Goal: Task Accomplishment & Management: Manage account settings

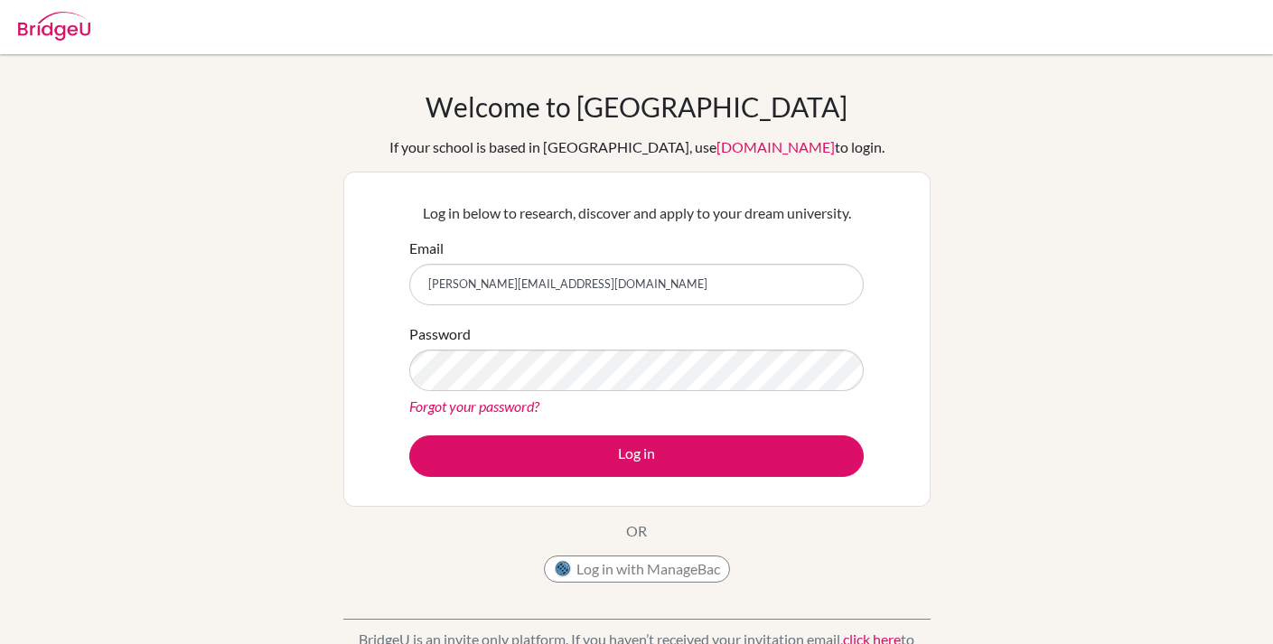
type input "[PERSON_NAME][EMAIL_ADDRESS][DOMAIN_NAME]"
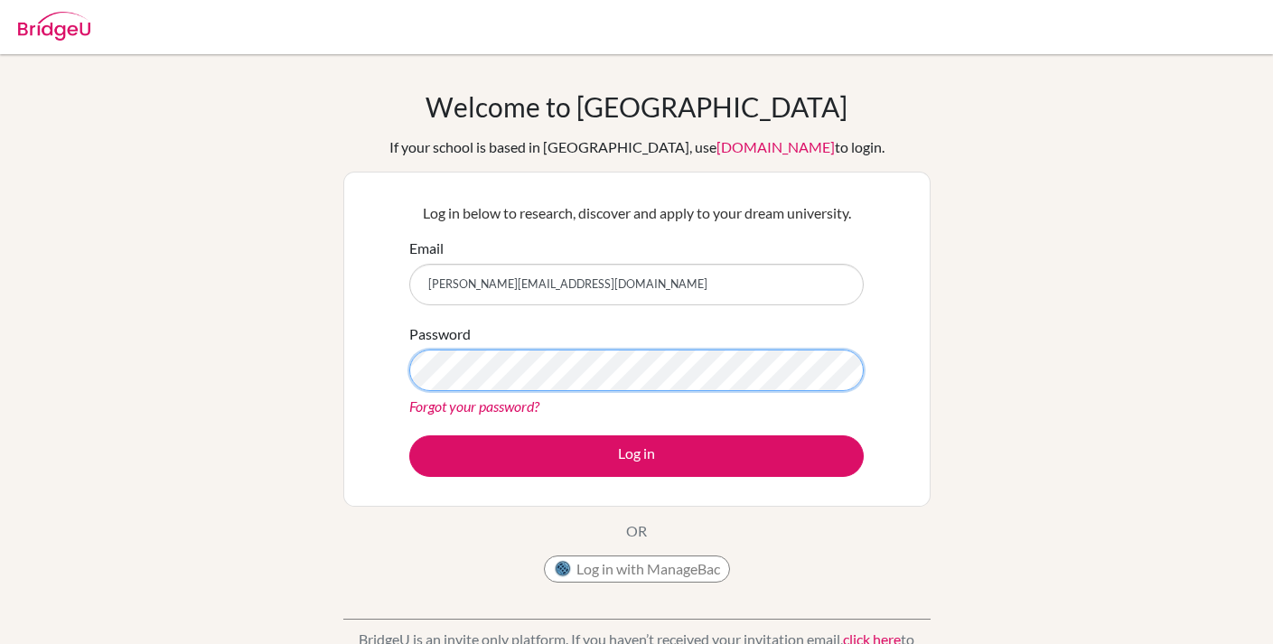
click at [636, 455] on button "Log in" at bounding box center [636, 456] width 454 height 42
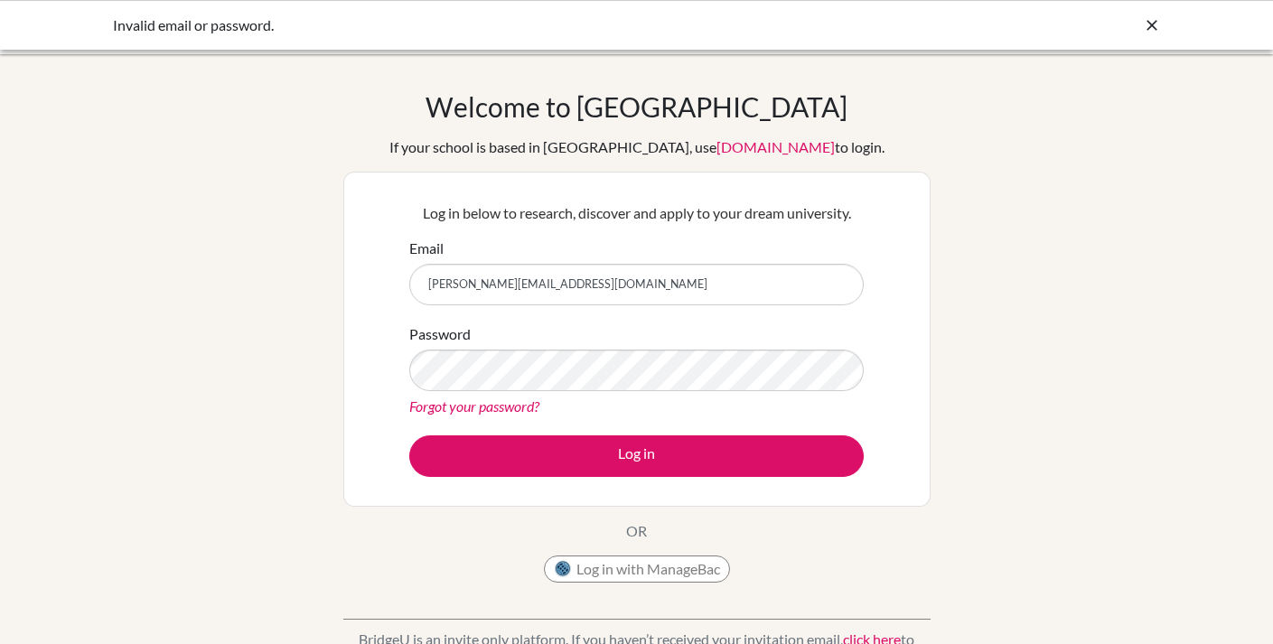
click at [895, 226] on div "Log in below to research, discover and apply to your dream university. Email el…" at bounding box center [636, 339] width 587 height 335
click at [669, 567] on button "Log in with ManageBac" at bounding box center [637, 569] width 186 height 27
click at [1058, 277] on div "Welcome to BridgeU If your school is based in China, use app.bridge-u.com.cn to…" at bounding box center [636, 385] width 1273 height 591
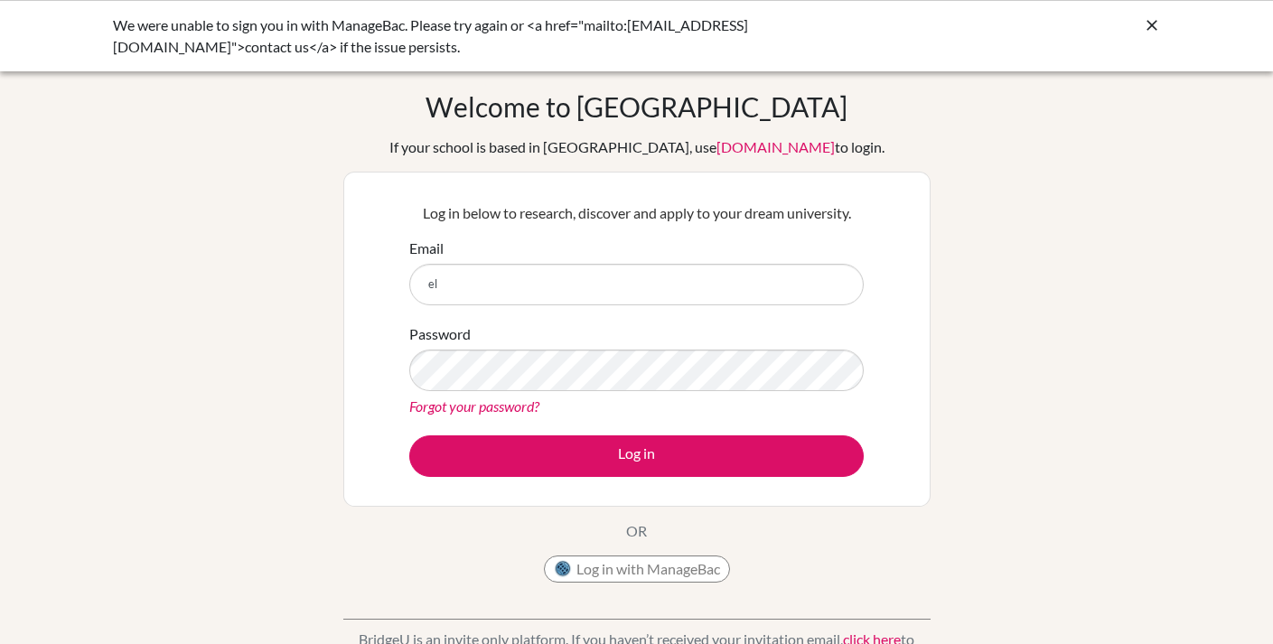
type input "e"
type input "[PERSON_NAME][EMAIL_ADDRESS][DOMAIN_NAME]"
click at [666, 567] on button "Log in with ManageBac" at bounding box center [637, 569] width 186 height 27
click at [691, 292] on input "Email" at bounding box center [636, 285] width 454 height 42
type input "[PERSON_NAME][EMAIL_ADDRESS][DOMAIN_NAME]"
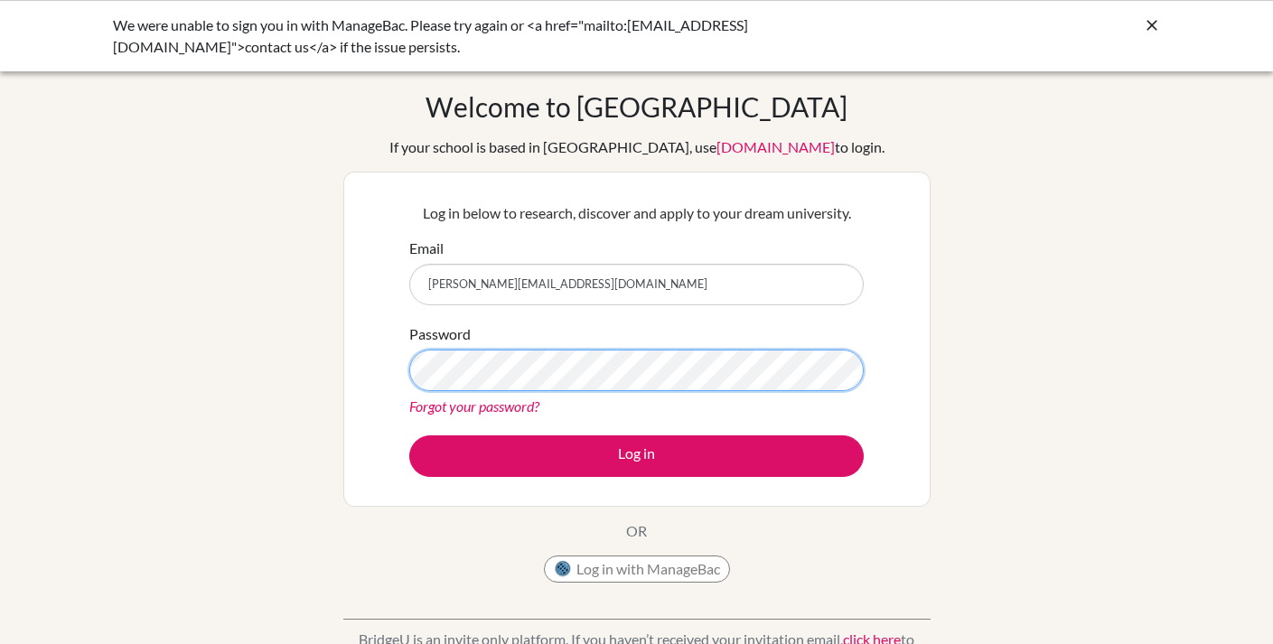
click at [636, 455] on button "Log in" at bounding box center [636, 456] width 454 height 42
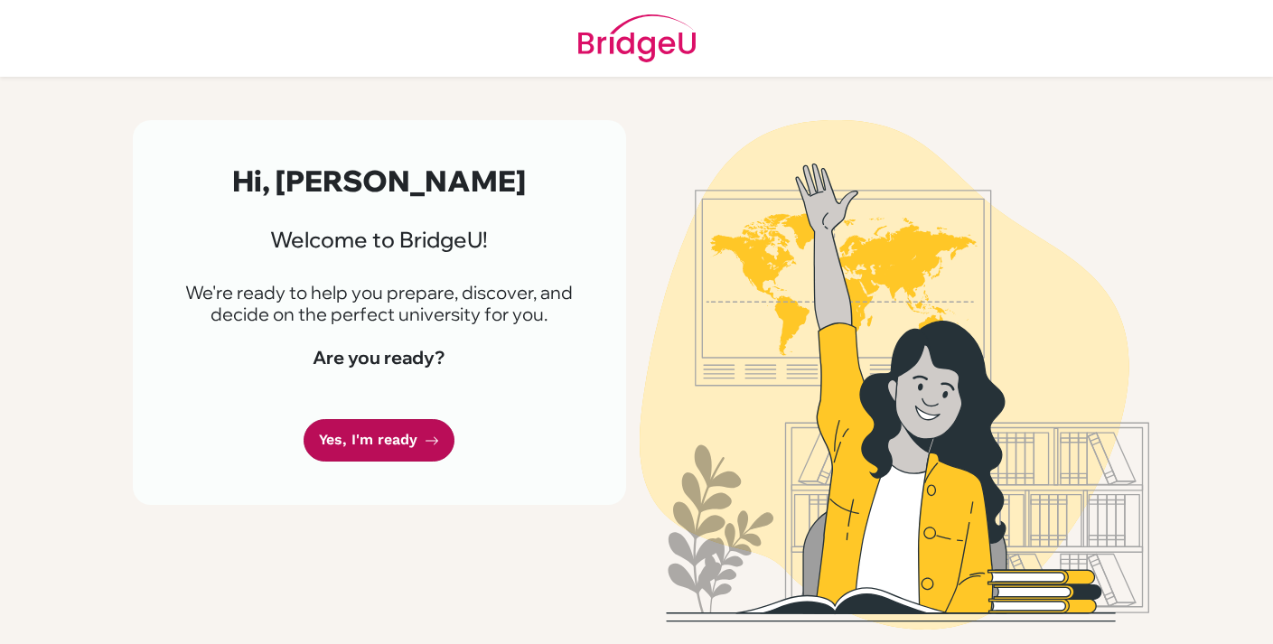
click at [368, 450] on link "Yes, I'm ready" at bounding box center [379, 440] width 151 height 42
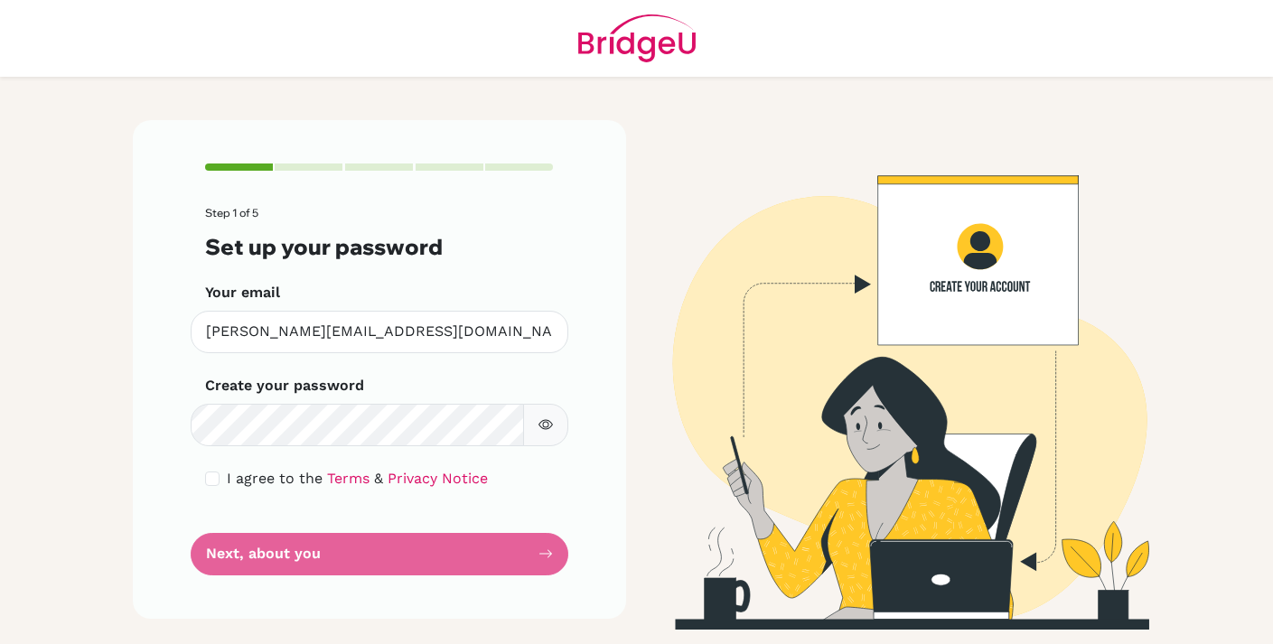
click at [550, 420] on icon "button" at bounding box center [545, 424] width 14 height 14
click at [215, 474] on input "checkbox" at bounding box center [212, 479] width 14 height 14
checkbox input "true"
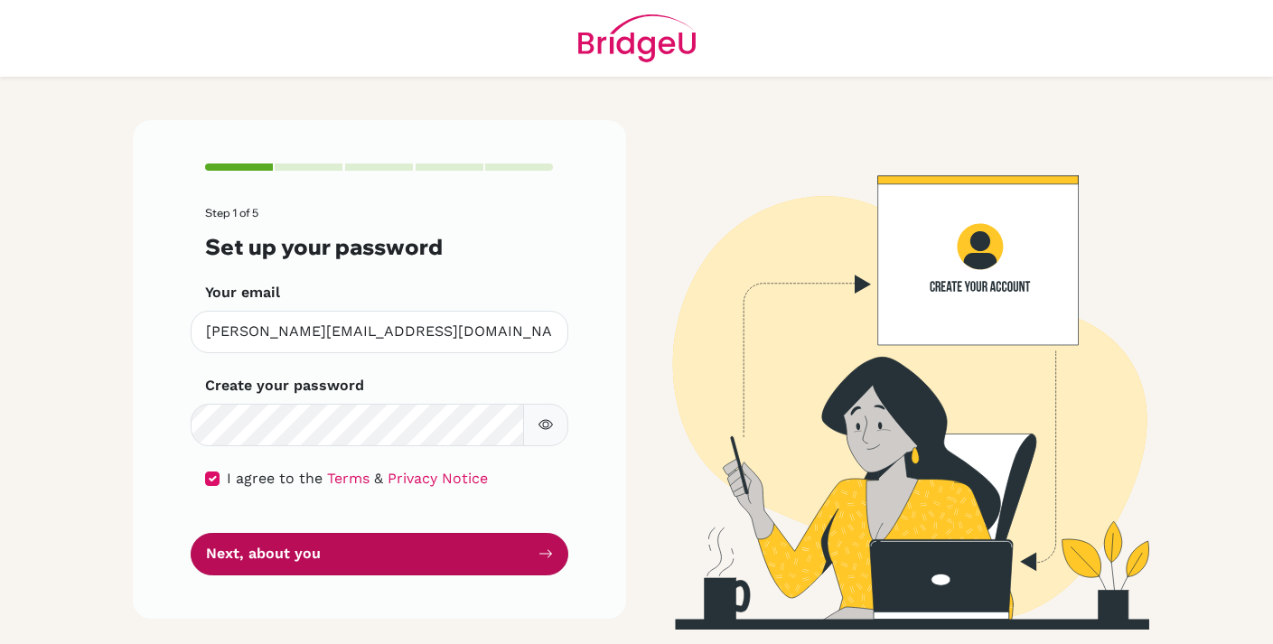
click at [262, 547] on button "Next, about you" at bounding box center [380, 554] width 378 height 42
